Goal: Navigation & Orientation: Find specific page/section

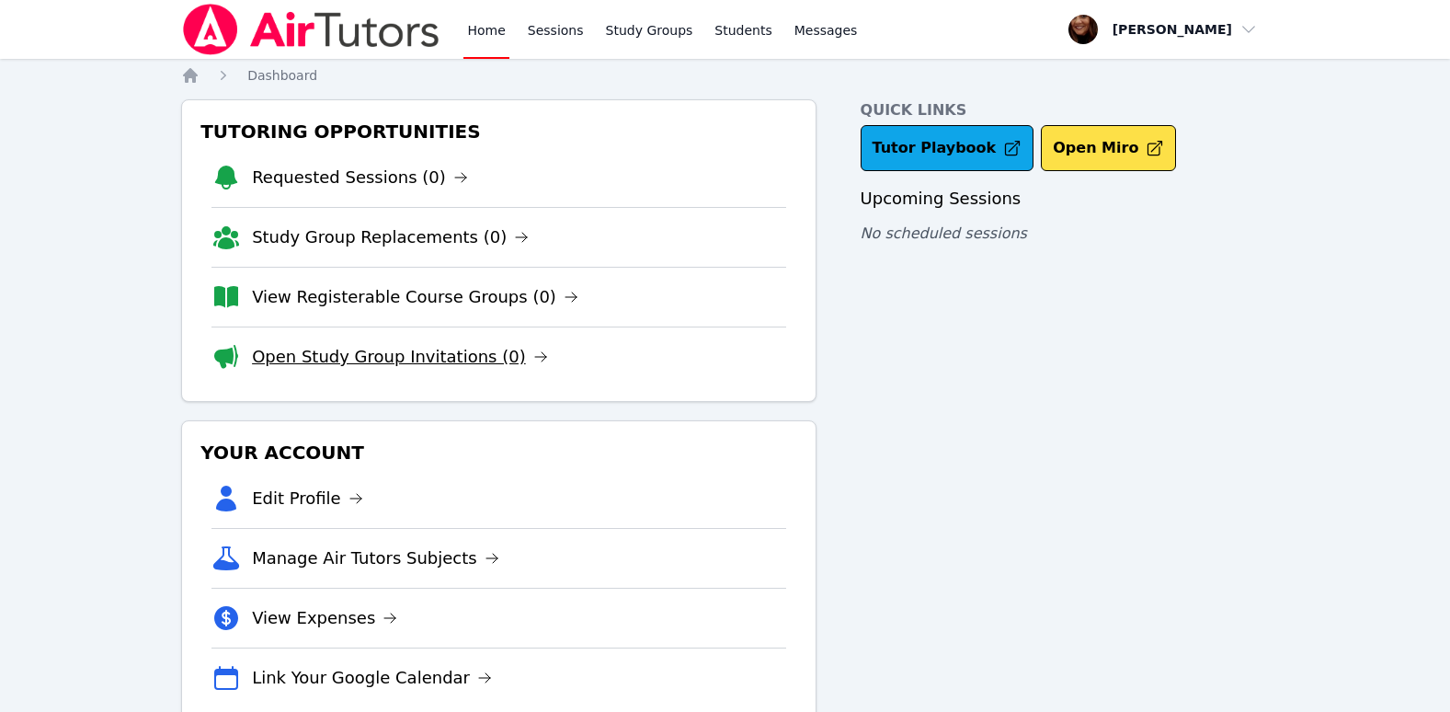
click at [533, 359] on icon at bounding box center [540, 356] width 15 height 15
